Goal: Task Accomplishment & Management: Manage account settings

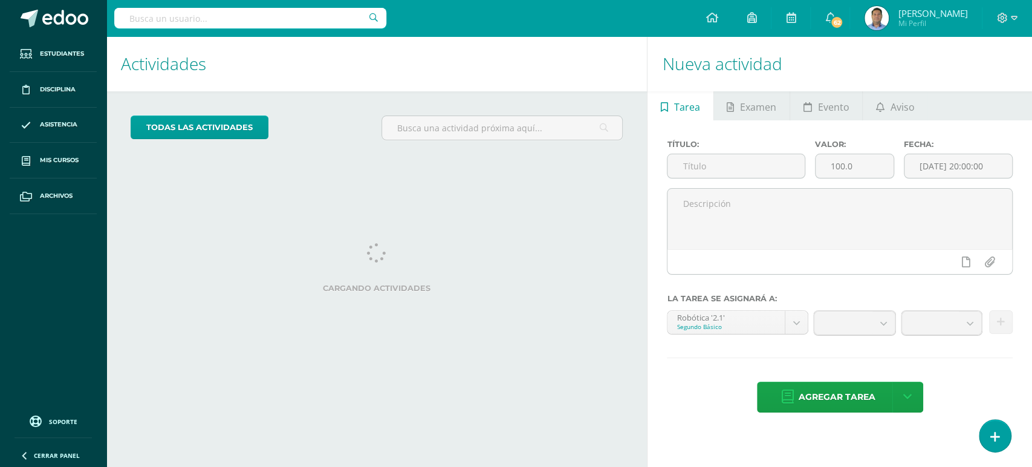
click at [289, 19] on input "text" at bounding box center [250, 18] width 272 height 21
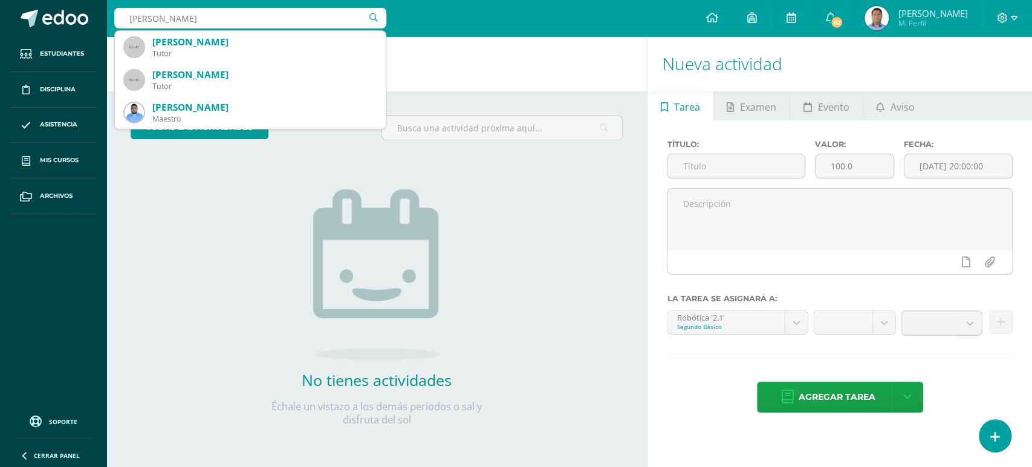
type input "carlos or"
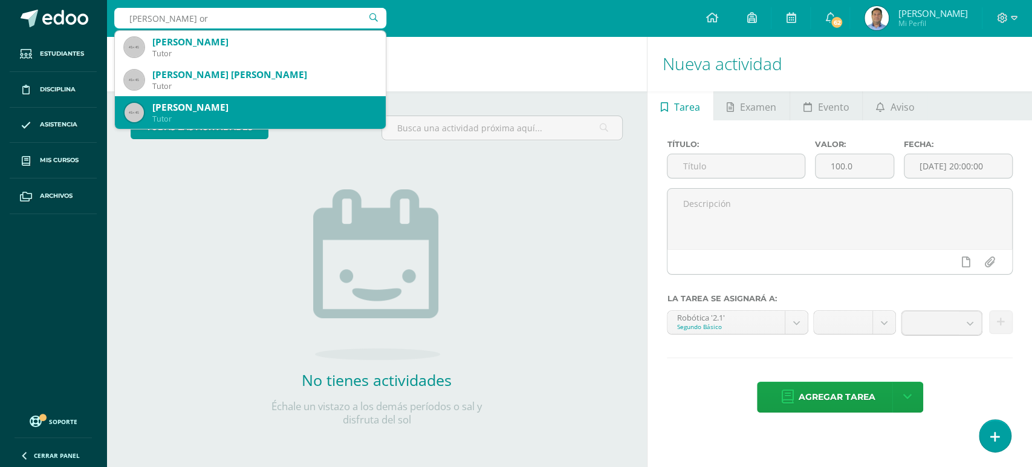
click at [221, 116] on div "Tutor" at bounding box center [264, 119] width 224 height 10
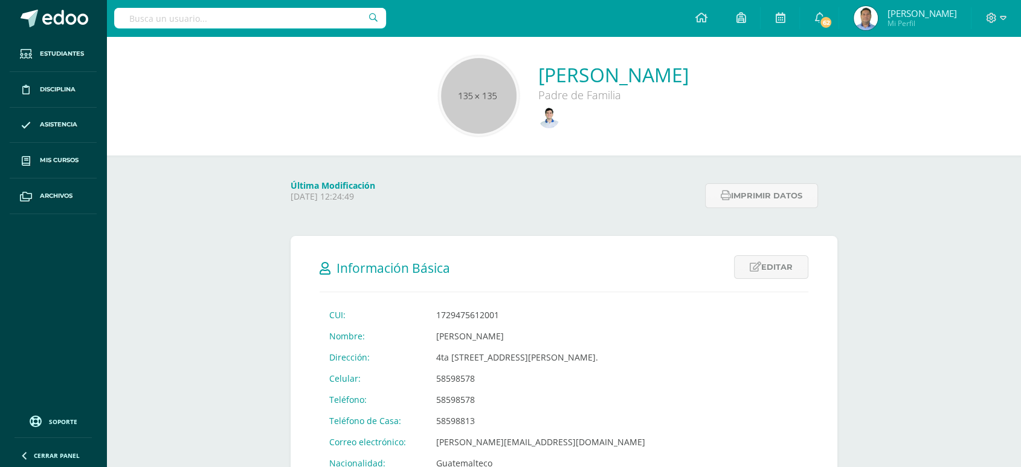
scroll to position [134, 0]
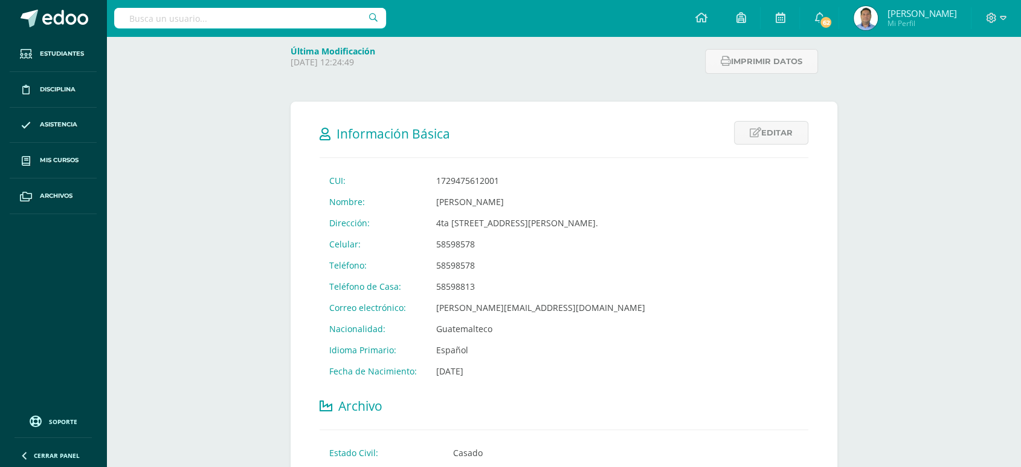
click at [258, 13] on input "text" at bounding box center [250, 18] width 272 height 21
type input "erick sober"
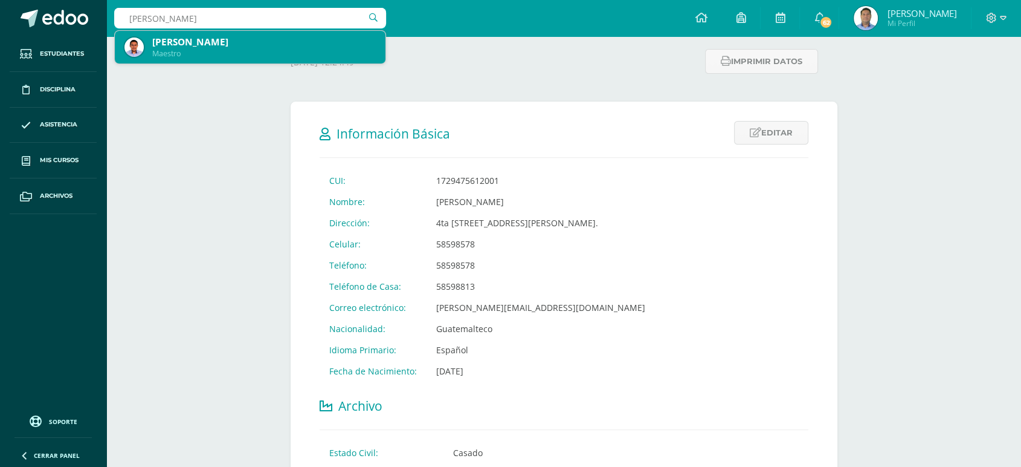
click at [224, 48] on div "Erick Estuardo Soberano López" at bounding box center [264, 42] width 224 height 13
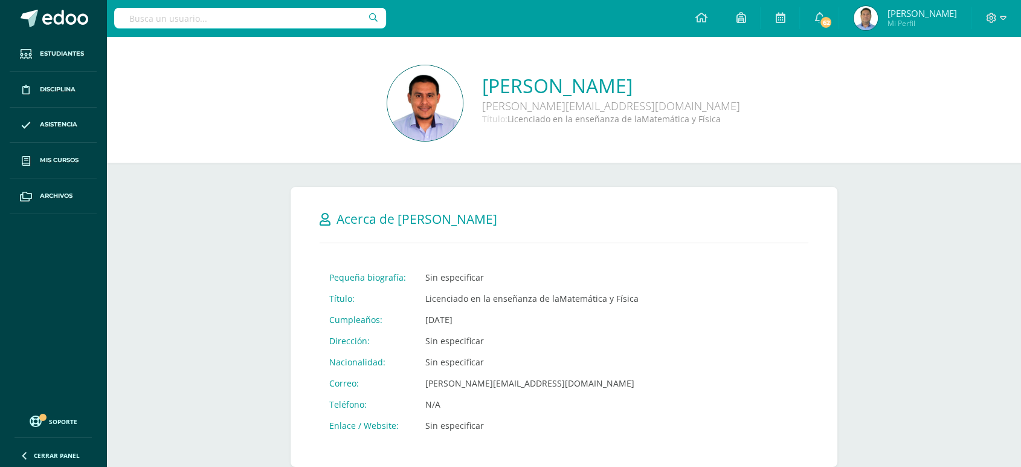
scroll to position [134, 0]
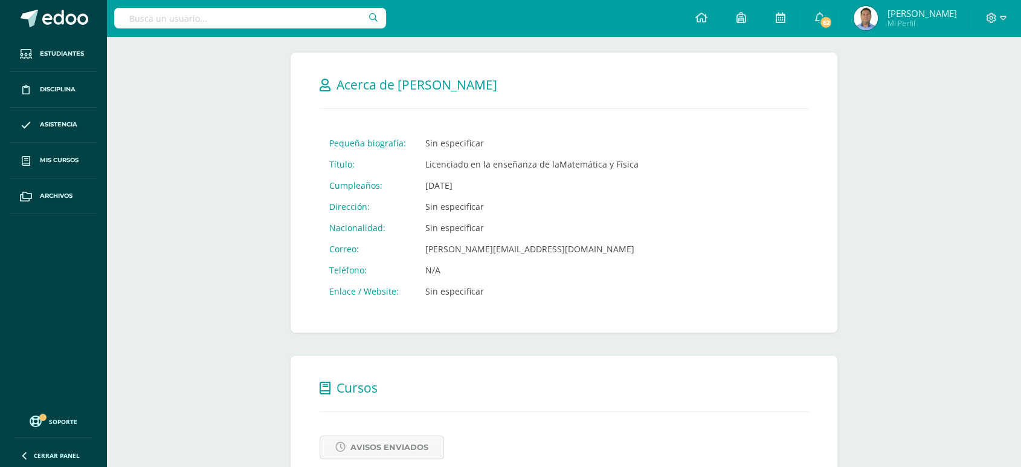
click at [923, 12] on span "[PERSON_NAME]" at bounding box center [921, 13] width 69 height 12
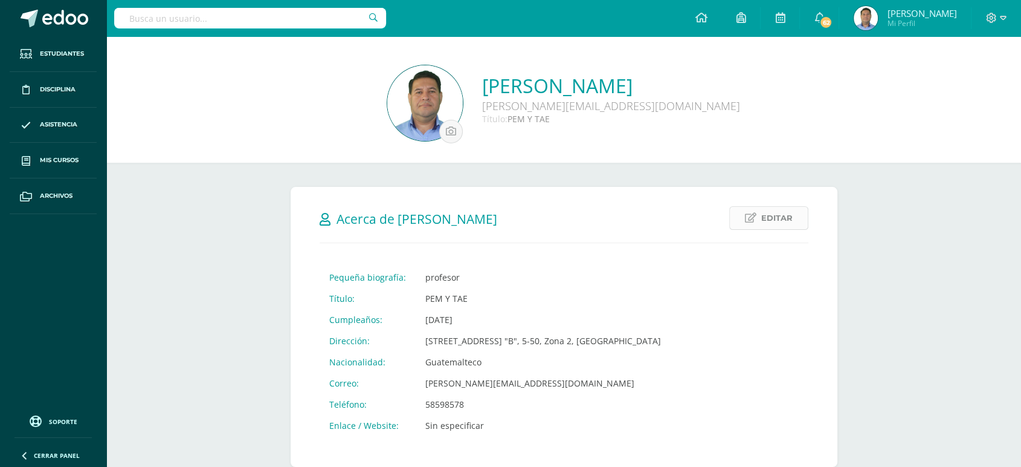
click at [787, 218] on span "Editar" at bounding box center [776, 218] width 31 height 22
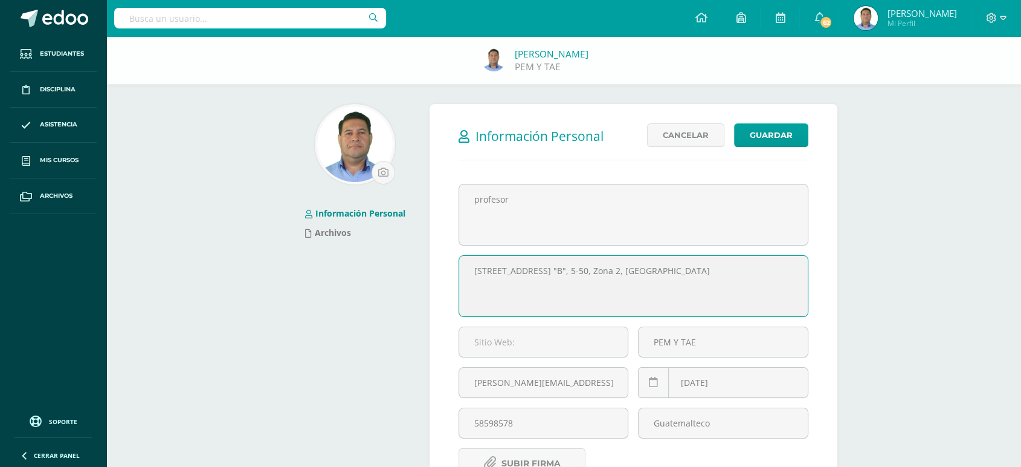
drag, startPoint x: 651, startPoint y: 274, endPoint x: 424, endPoint y: 271, distance: 227.2
click at [425, 271] on div "Información Personal Editar Cancelar Guardar Pequeña biografía: profesor Título…" at bounding box center [634, 363] width 418 height 519
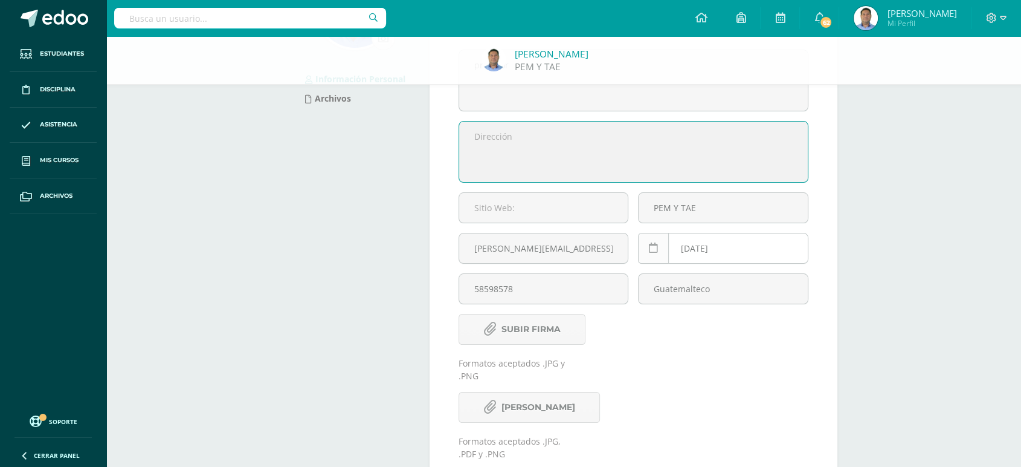
click at [654, 250] on icon at bounding box center [653, 248] width 9 height 10
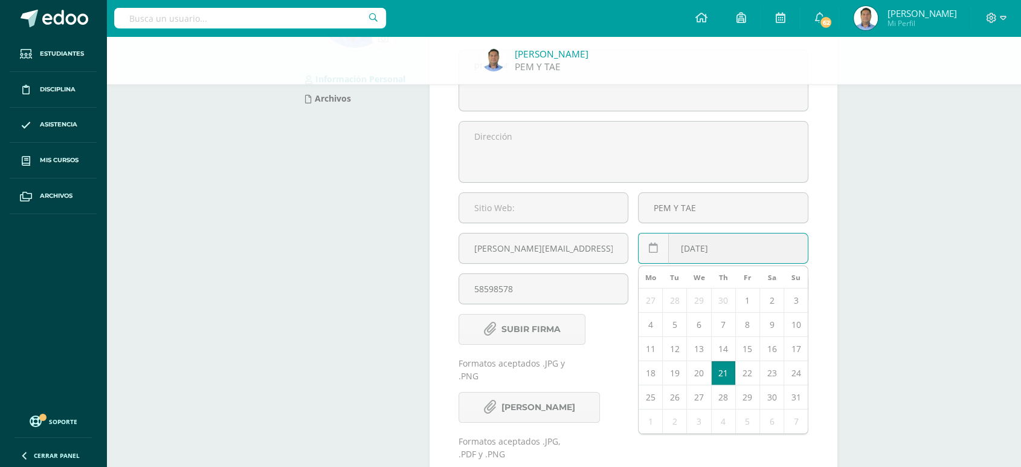
click at [751, 251] on input "1978-12-21" at bounding box center [723, 248] width 169 height 30
type input "1"
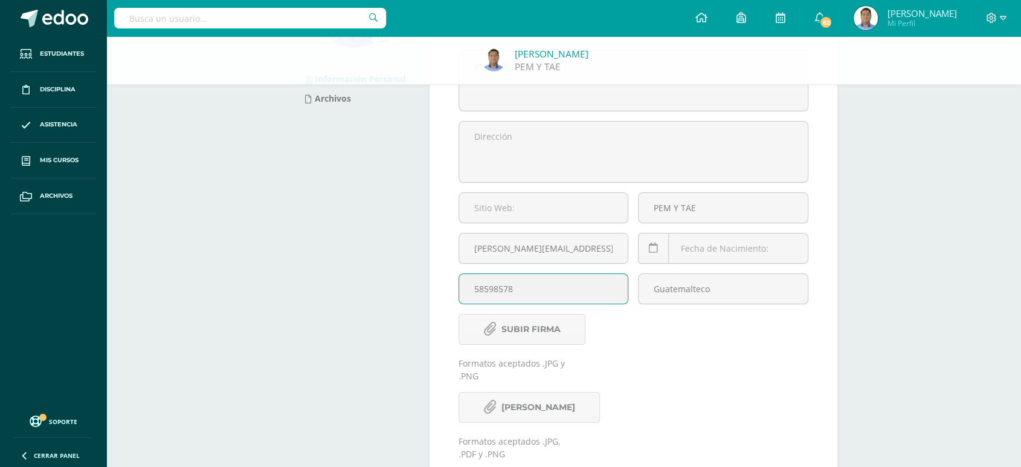
click at [546, 289] on input "58598578" at bounding box center [543, 289] width 169 height 30
type input "5"
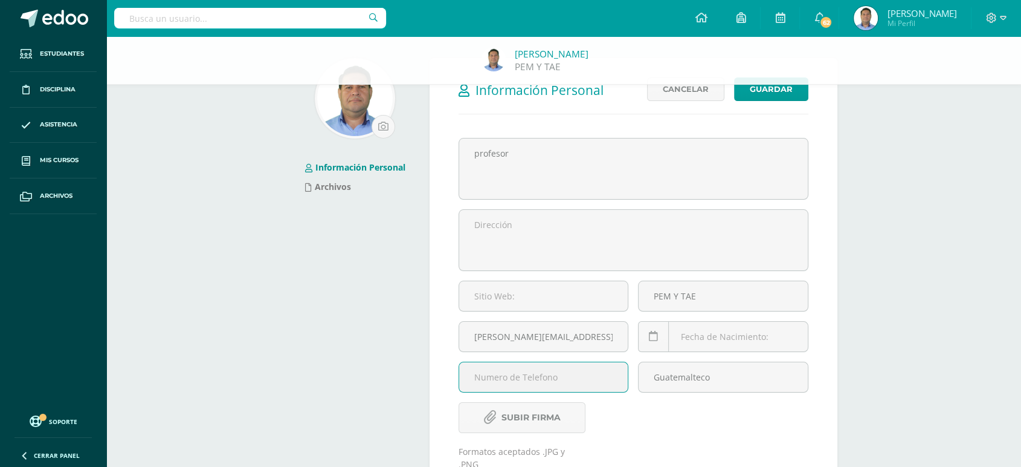
scroll to position [0, 0]
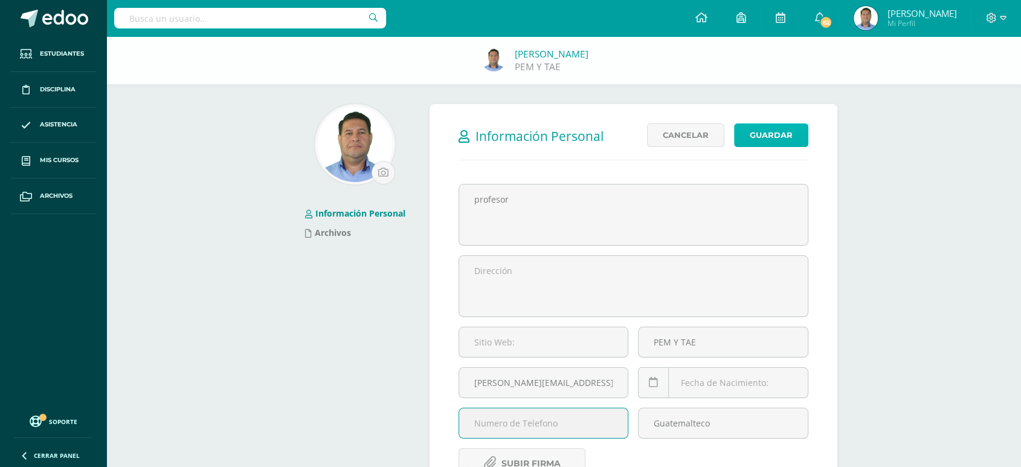
click at [774, 132] on button "Guardar" at bounding box center [771, 135] width 74 height 24
